Goal: Check status: Check status

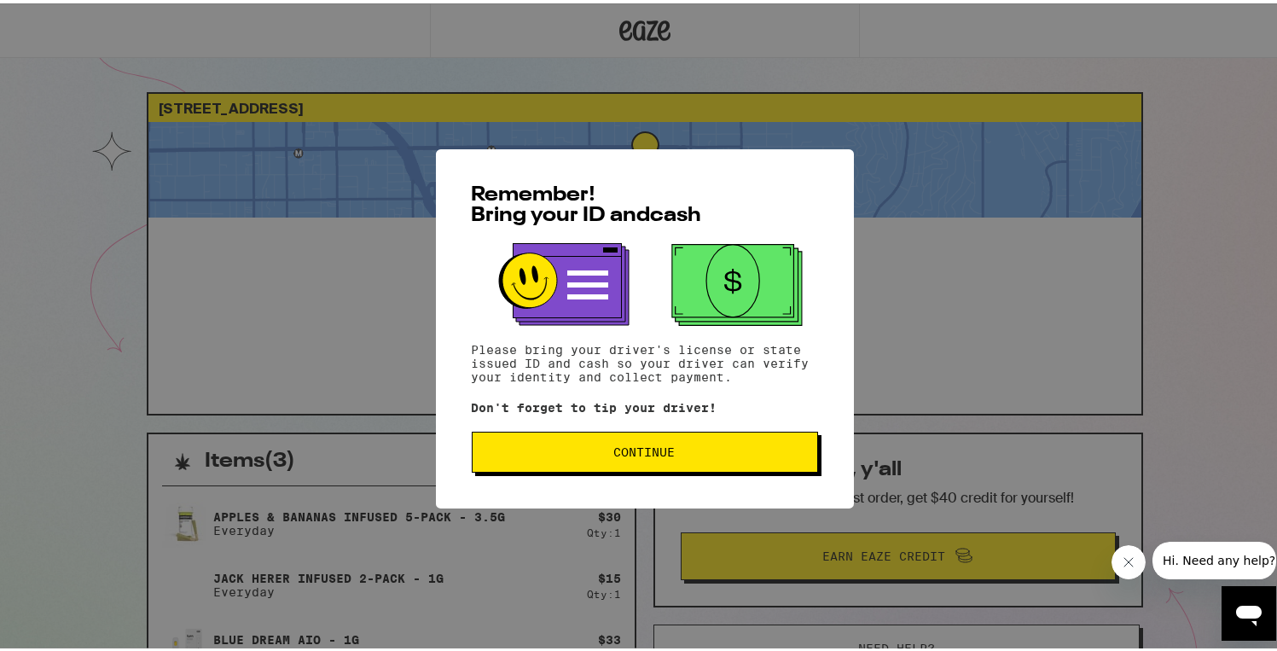
click at [723, 438] on button "Continue" at bounding box center [645, 448] width 346 height 41
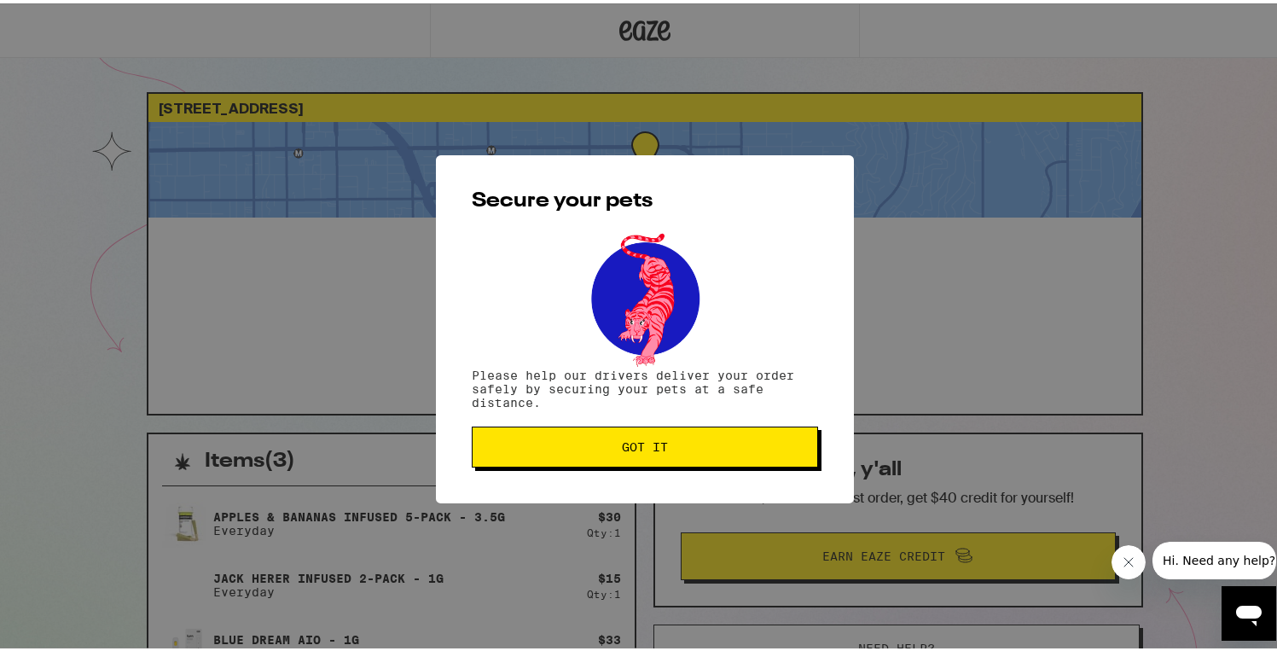
click at [723, 438] on button "Got it" at bounding box center [645, 443] width 346 height 41
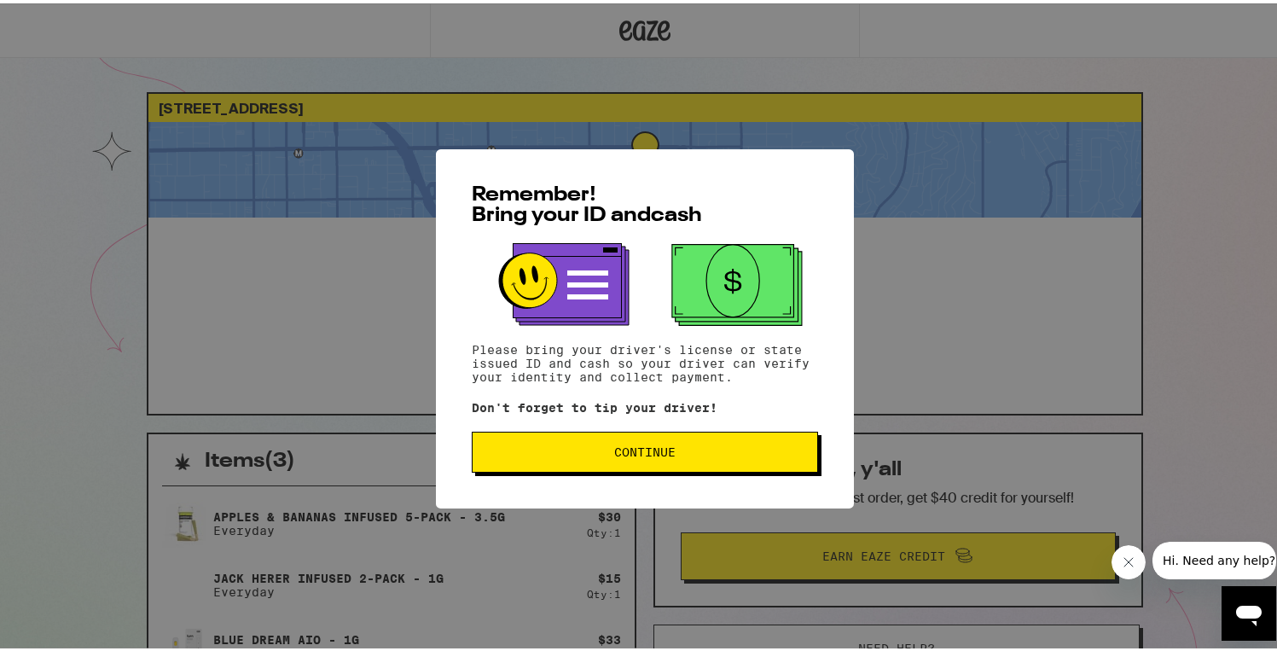
click at [580, 459] on button "Continue" at bounding box center [645, 448] width 346 height 41
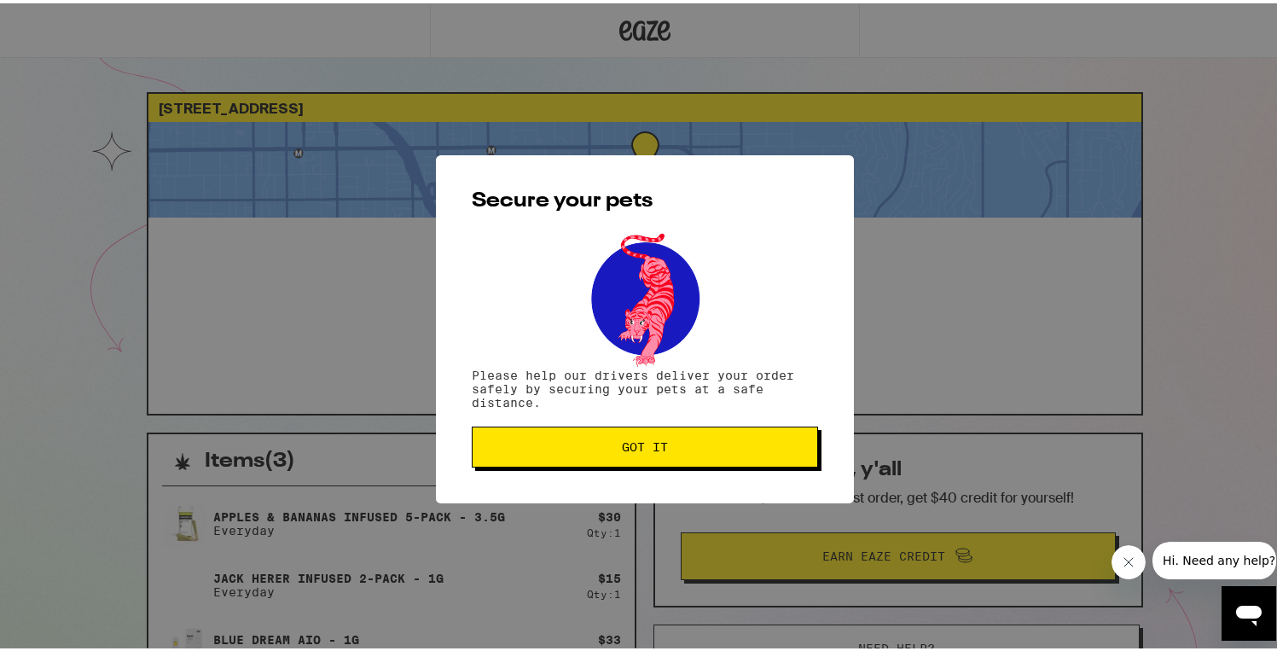
click at [580, 459] on button "Got it" at bounding box center [645, 443] width 346 height 41
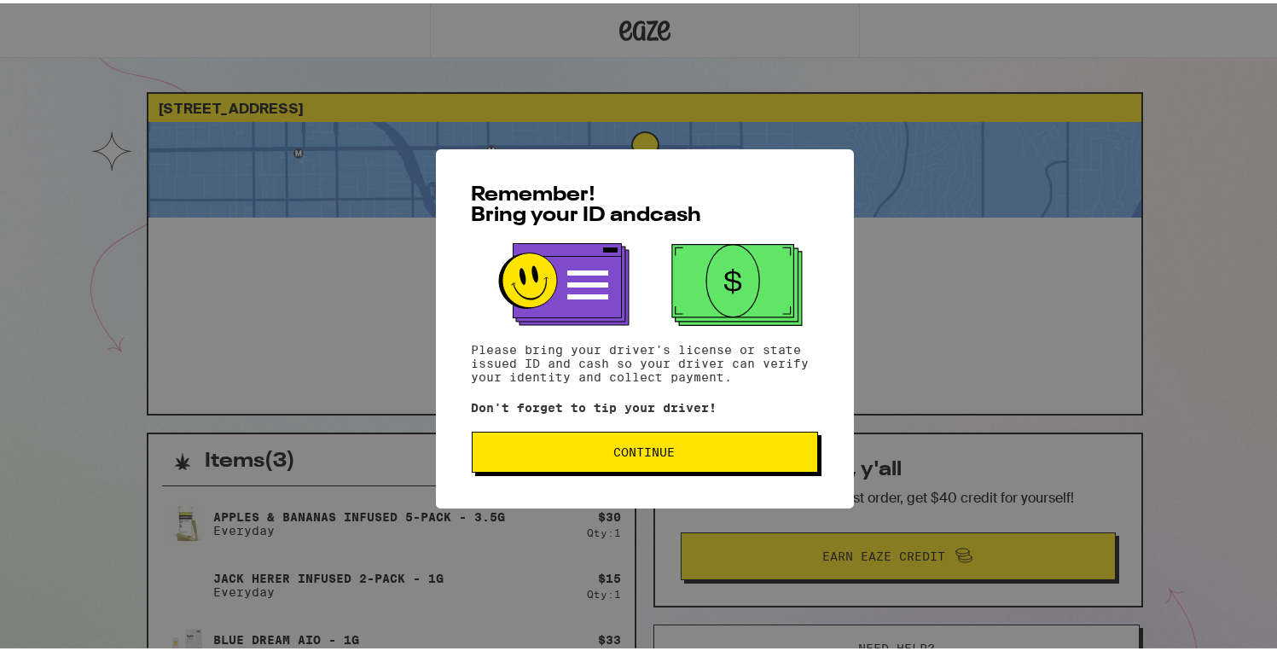
click at [580, 459] on button "Continue" at bounding box center [645, 448] width 346 height 41
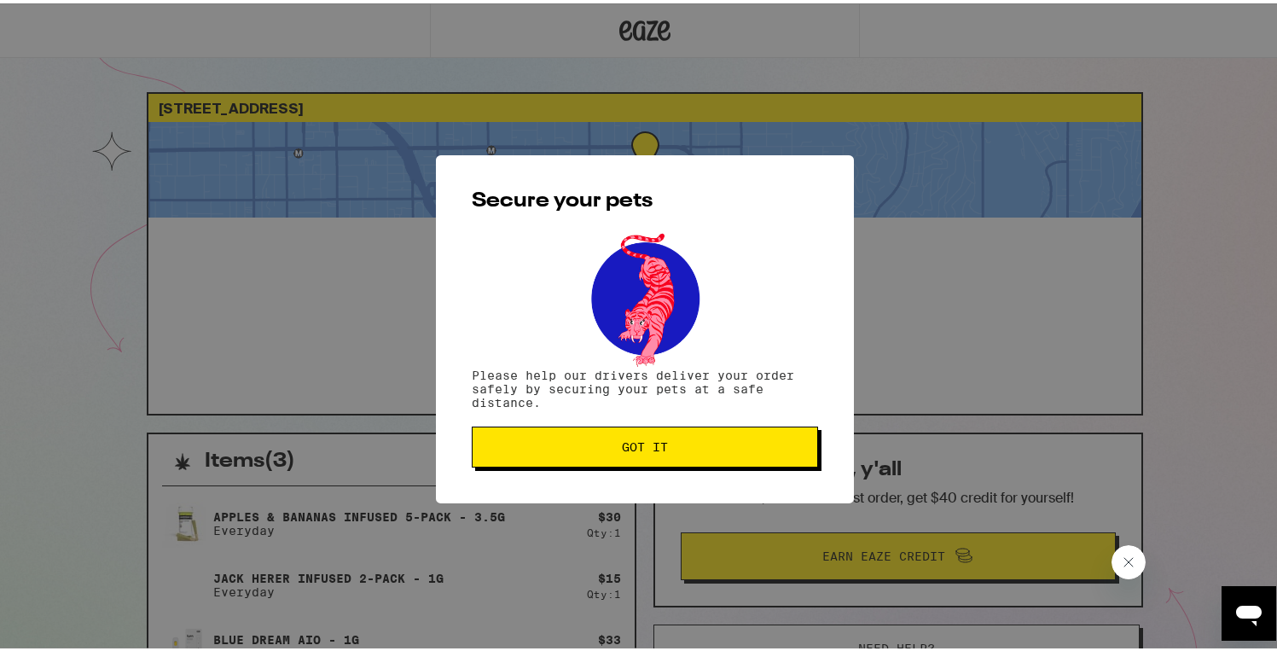
drag, startPoint x: 0, startPoint y: 0, endPoint x: 577, endPoint y: 459, distance: 737.4
click at [579, 459] on button "Got it" at bounding box center [645, 443] width 346 height 41
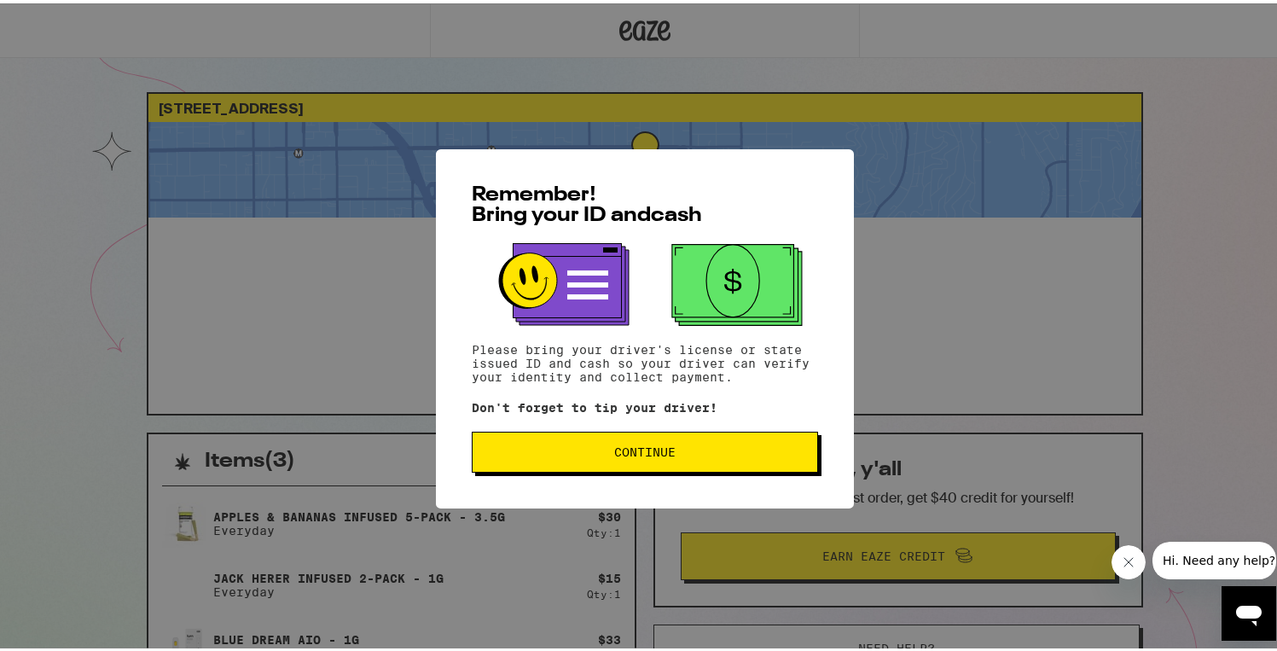
click at [737, 450] on span "Continue" at bounding box center [644, 449] width 317 height 12
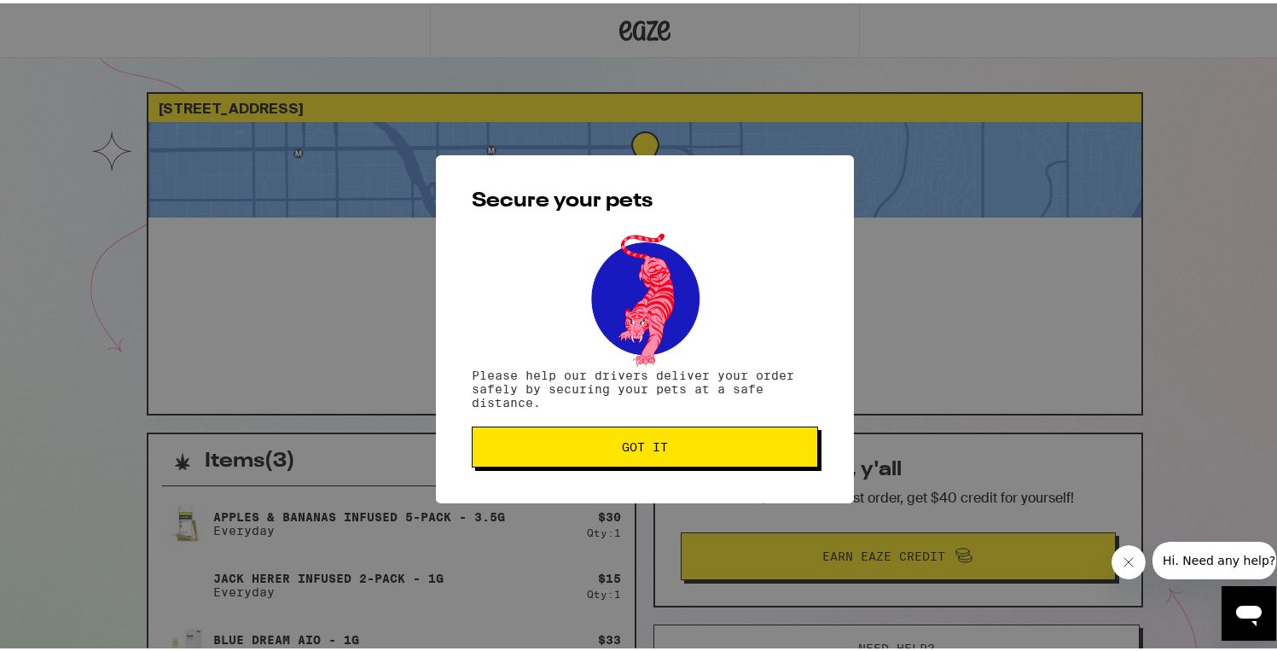
click at [737, 449] on span "Got it" at bounding box center [644, 443] width 317 height 12
